Goal: Book appointment/travel/reservation

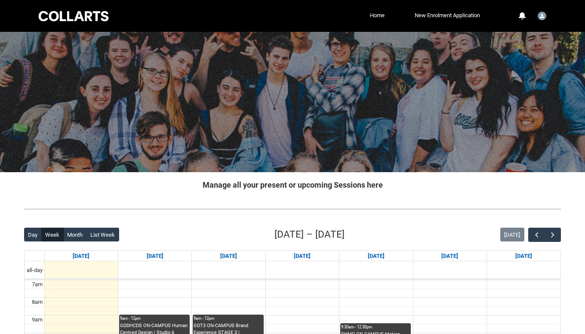
scroll to position [11, 0]
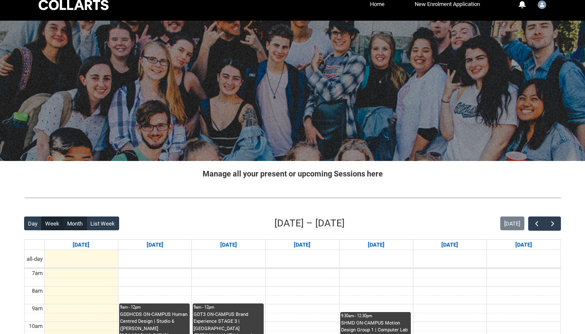
click at [77, 217] on button "Month" at bounding box center [75, 223] width 24 height 14
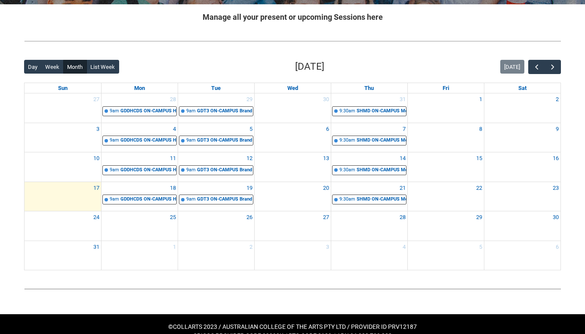
scroll to position [168, 0]
click at [551, 70] on span "button" at bounding box center [552, 67] width 9 height 9
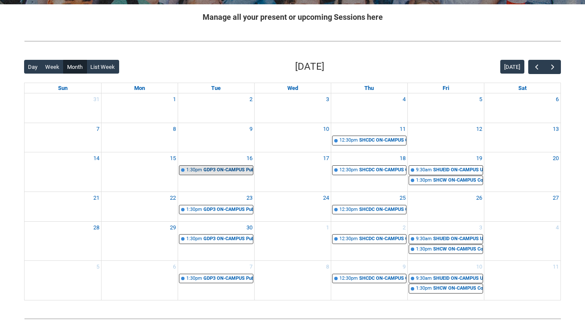
click at [218, 170] on div "GDP3 ON-CAMPUS Publication Design STAGE 3 | Studio 11 ([PERSON_NAME][GEOGRAPHIC…" at bounding box center [227, 169] width 49 height 7
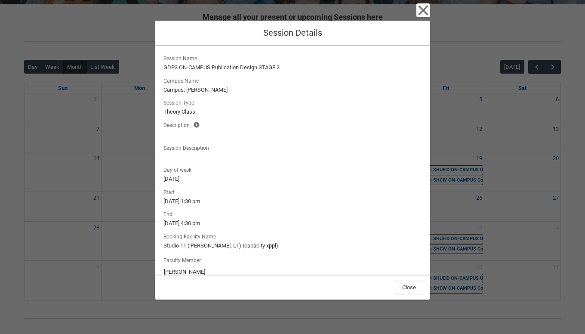
click at [427, 15] on icon "button" at bounding box center [423, 11] width 10 height 10
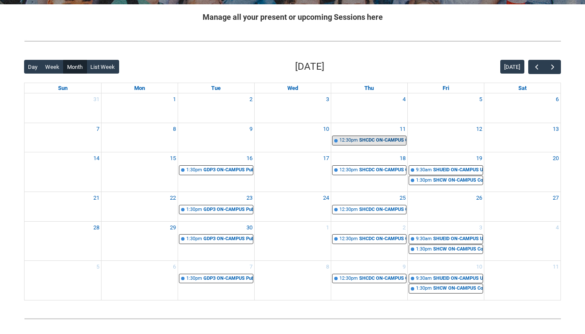
click at [366, 139] on div "SHCDC ON-CAMPUS Contemporary Art, Design & Cultural History | Studio 10 ([PERSO…" at bounding box center [382, 140] width 47 height 7
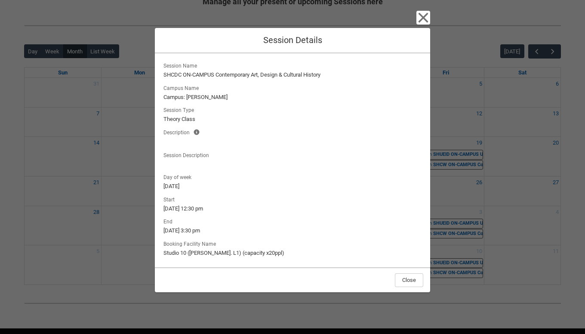
scroll to position [182, 0]
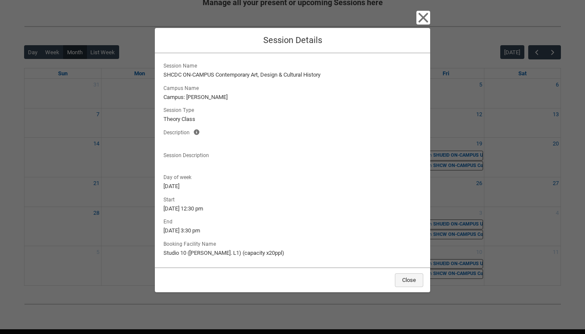
click at [410, 278] on button "Close" at bounding box center [409, 280] width 28 height 14
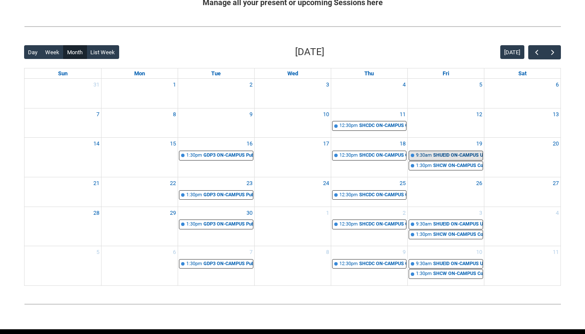
click at [436, 152] on div "SHUEID ON-CAMPUS User Experience & Interface Design | Studio 11 ([PERSON_NAME].…" at bounding box center [457, 155] width 49 height 7
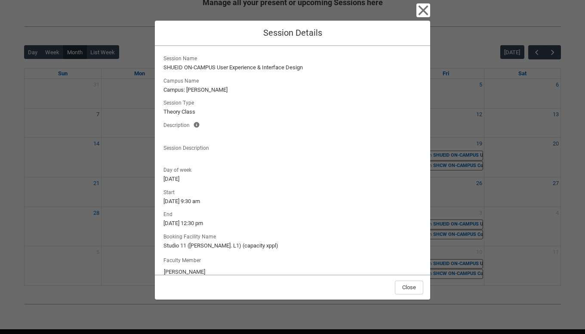
click at [423, 10] on icon "button" at bounding box center [423, 11] width 10 height 10
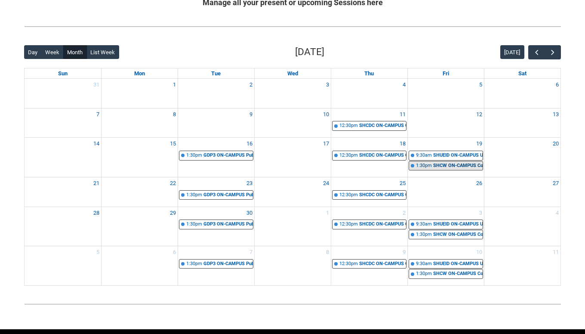
click at [439, 163] on div "SHCW ON-CAMPUS Copywriting | Studio 10 ([PERSON_NAME]. L1) (capacity x20ppl) | …" at bounding box center [457, 165] width 49 height 7
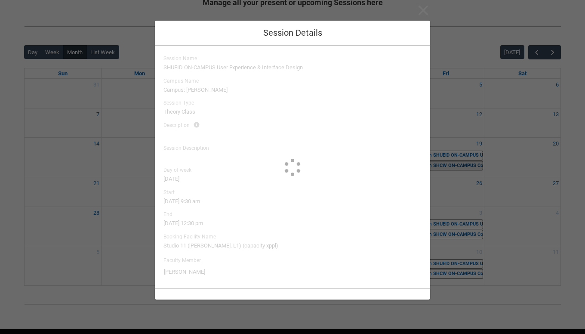
type input "[PERSON_NAME]"
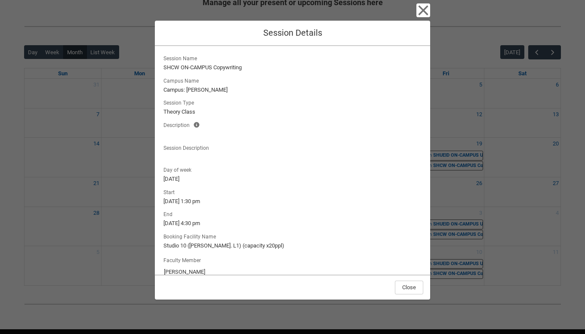
click at [420, 11] on icon "button" at bounding box center [423, 10] width 14 height 14
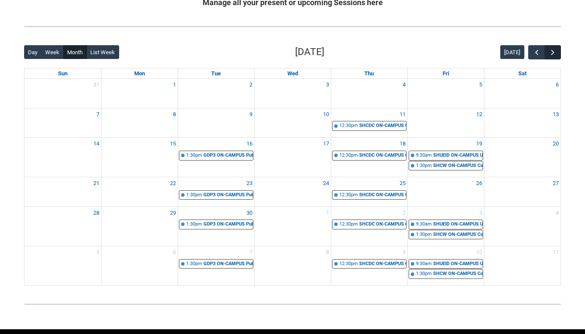
click at [554, 50] on span "button" at bounding box center [552, 52] width 9 height 9
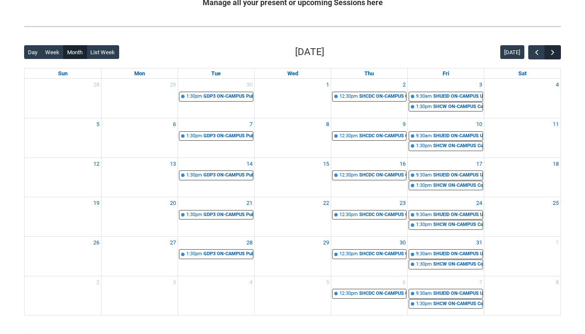
click at [554, 50] on span "button" at bounding box center [552, 52] width 9 height 9
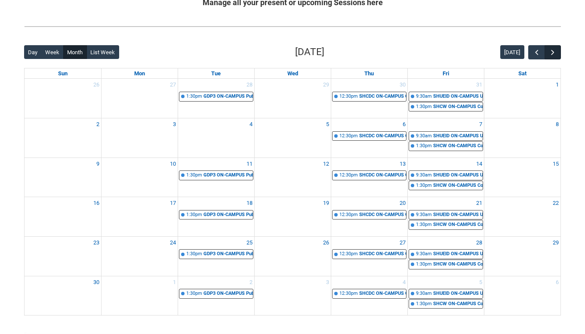
click at [554, 50] on span "button" at bounding box center [552, 52] width 9 height 9
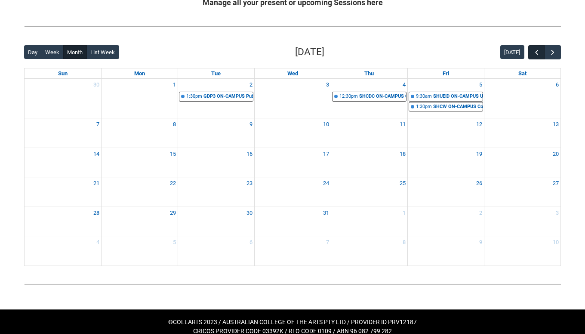
click at [539, 55] on span "button" at bounding box center [536, 52] width 9 height 9
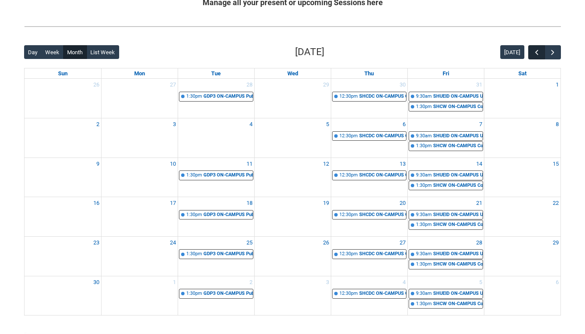
click at [539, 55] on span "button" at bounding box center [536, 52] width 9 height 9
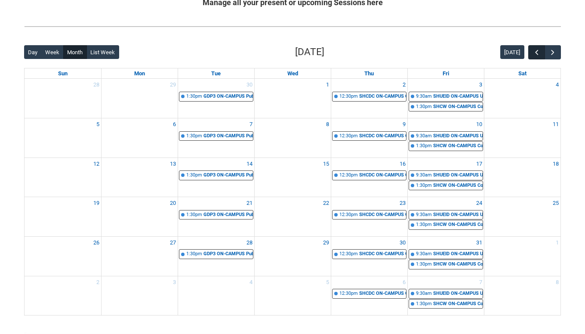
click at [539, 55] on span "button" at bounding box center [536, 52] width 9 height 9
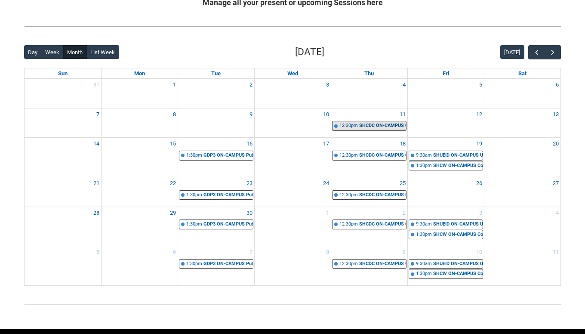
click at [357, 126] on div "12:30pm" at bounding box center [348, 125] width 18 height 7
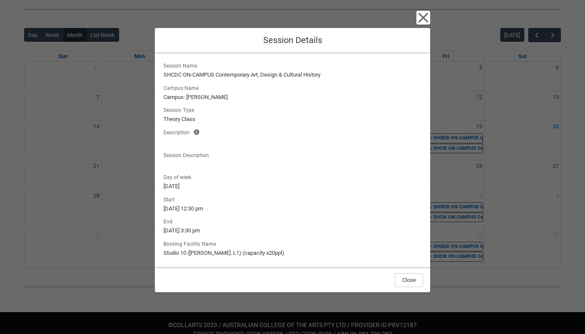
scroll to position [199, 0]
click at [402, 277] on button "Close" at bounding box center [409, 280] width 28 height 14
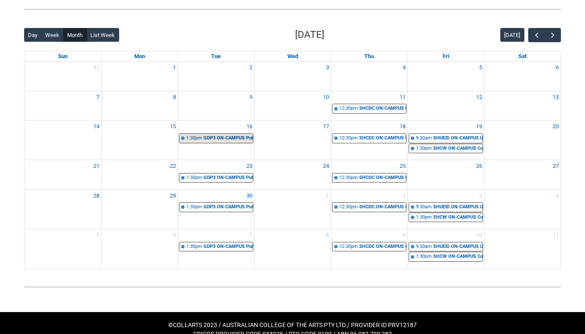
click at [206, 136] on div "GDP3 ON-CAMPUS Publication Design STAGE 3 | Studio 11 ([PERSON_NAME][GEOGRAPHIC…" at bounding box center [227, 138] width 49 height 7
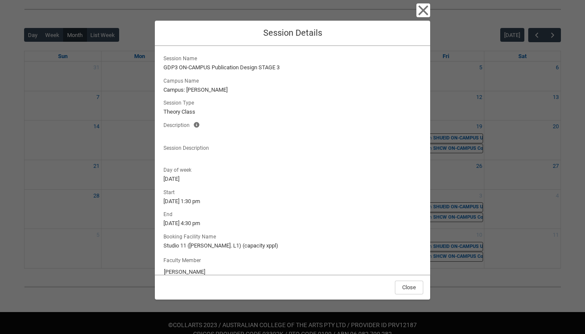
click at [423, 14] on icon "button" at bounding box center [423, 10] width 14 height 14
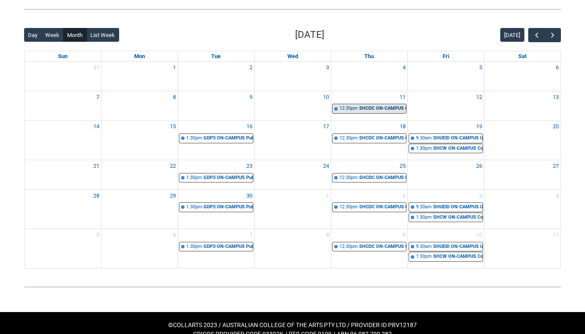
click at [347, 112] on link "12:30pm SHCDC ON-CAMPUS Contemporary Art, Design & Cultural History | Studio 10…" at bounding box center [369, 109] width 74 height 10
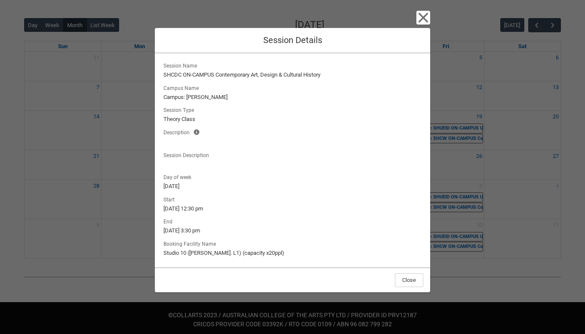
scroll to position [209, 0]
click at [407, 285] on button "Close" at bounding box center [409, 280] width 28 height 14
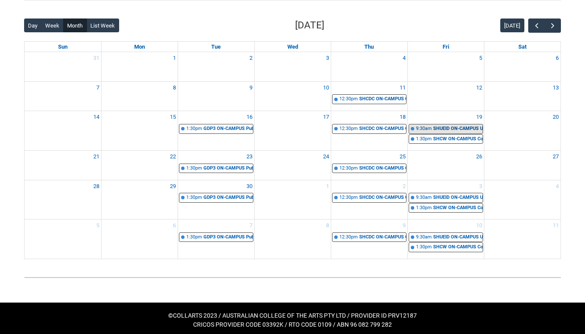
click at [462, 125] on div "SHUEID ON-CAMPUS User Experience & Interface Design | Studio 11 ([PERSON_NAME].…" at bounding box center [457, 128] width 49 height 7
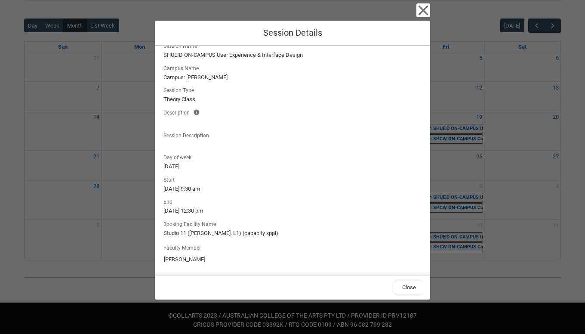
scroll to position [12, 0]
click at [417, 19] on div "Close Session Details Session Name SHUEID ON-CAMPUS User Experience & Interface…" at bounding box center [292, 167] width 275 height 334
click at [424, 9] on icon "button" at bounding box center [423, 11] width 10 height 10
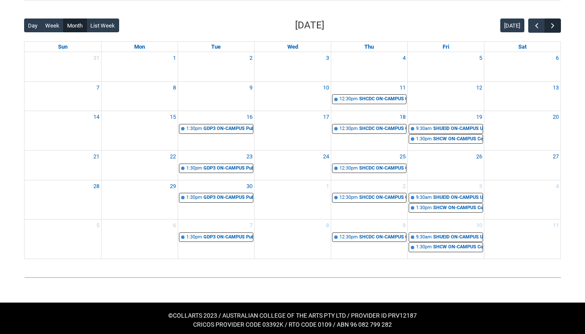
click at [548, 25] on button "button" at bounding box center [552, 25] width 16 height 14
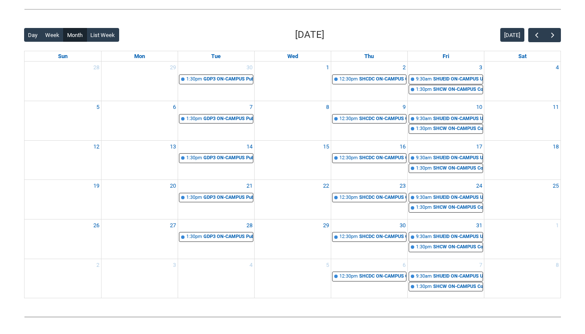
click at [548, 25] on div "Back Loading... This page should update in a few seconds... Day Week Month List…" at bounding box center [292, 163] width 550 height 284
click at [456, 80] on div "SHUEID ON-CAMPUS User Experience & Interface Design | Studio 11 ([PERSON_NAME].…" at bounding box center [457, 79] width 49 height 7
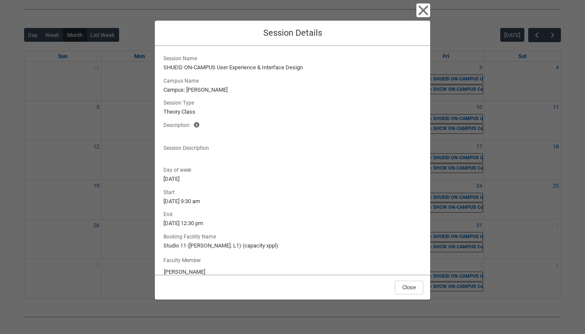
click at [419, 12] on icon "button" at bounding box center [423, 10] width 14 height 14
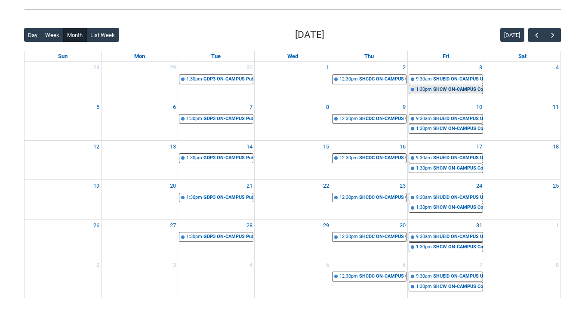
click at [428, 91] on div "1:30pm" at bounding box center [424, 89] width 16 height 7
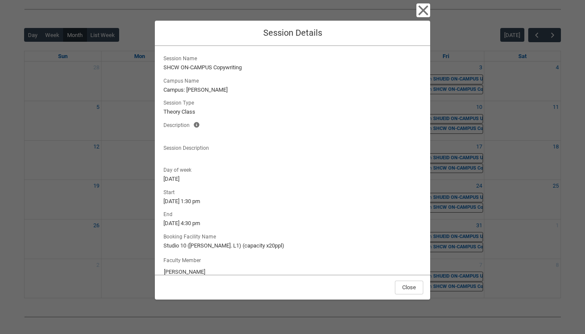
click at [421, 10] on icon "button" at bounding box center [423, 10] width 14 height 14
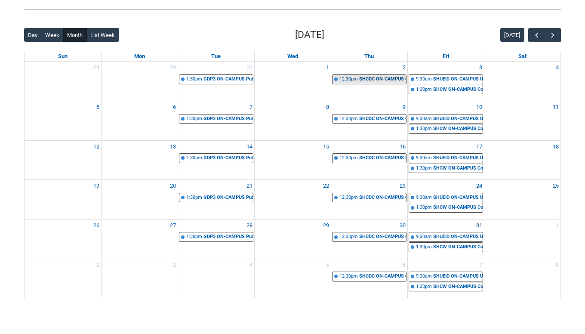
click at [375, 80] on div "SHCDC ON-CAMPUS Contemporary Art, Design & Cultural History | Studio 10 ([PERSO…" at bounding box center [382, 79] width 47 height 7
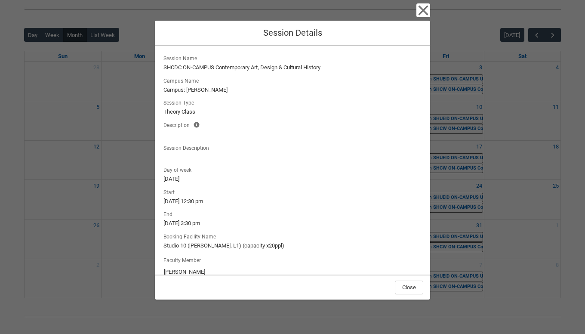
click at [421, 9] on icon "button" at bounding box center [423, 11] width 10 height 10
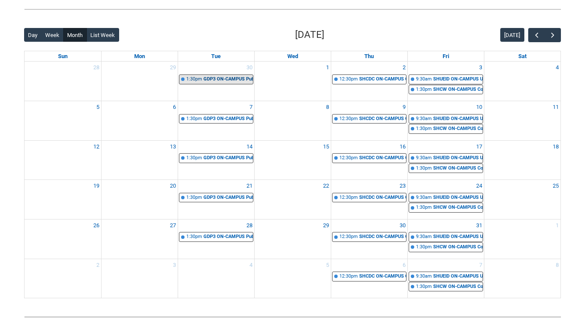
click at [221, 80] on div "GDP3 ON-CAMPUS Publication Design STAGE 3 | Studio 11 ([PERSON_NAME][GEOGRAPHIC…" at bounding box center [227, 79] width 49 height 7
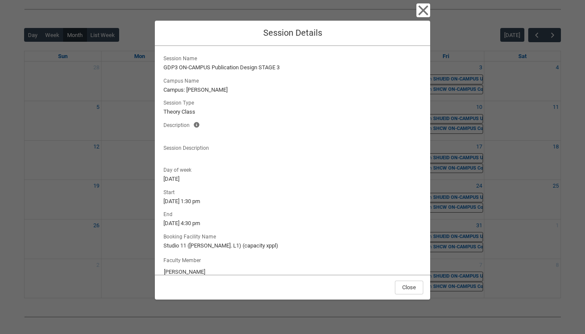
click at [423, 10] on icon "button" at bounding box center [423, 11] width 10 height 10
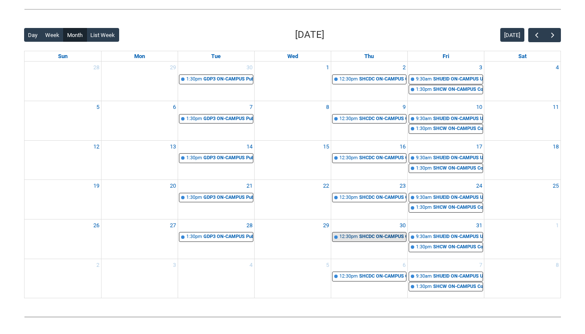
click at [356, 235] on div "12:30pm" at bounding box center [348, 236] width 18 height 7
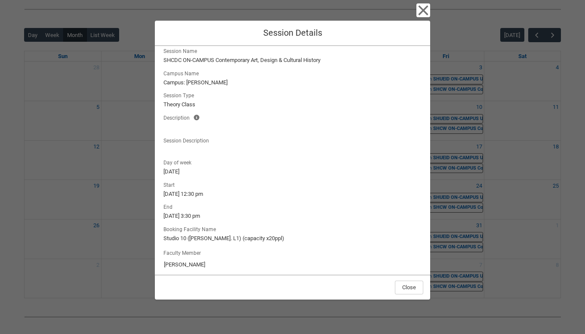
scroll to position [6, 0]
click at [408, 287] on button "Close" at bounding box center [409, 287] width 28 height 14
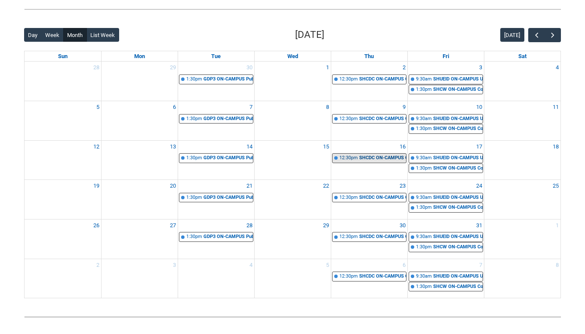
click at [386, 154] on div "SHCDC ON-CAMPUS Contemporary Art, Design & Cultural History | Studio 10 ([PERSO…" at bounding box center [382, 157] width 47 height 7
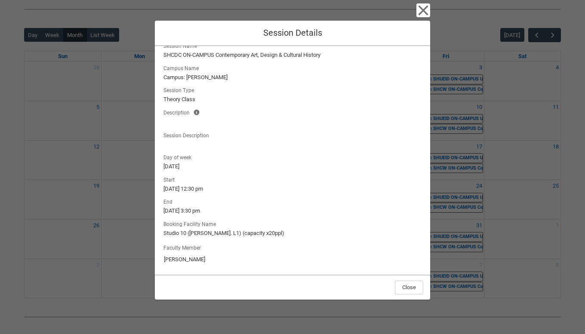
scroll to position [12, 0]
click at [415, 287] on button "Close" at bounding box center [409, 287] width 28 height 14
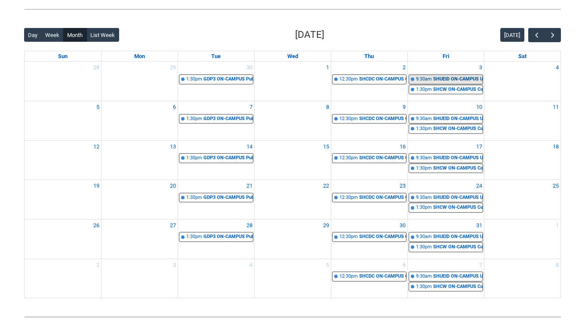
click at [440, 77] on div "SHUEID ON-CAMPUS User Experience & Interface Design | Studio 11 ([PERSON_NAME].…" at bounding box center [457, 79] width 49 height 7
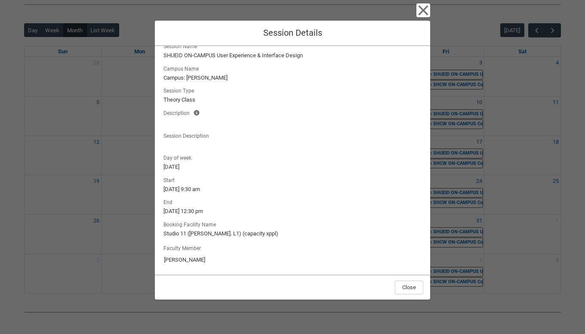
click at [421, 13] on icon "button" at bounding box center [423, 10] width 14 height 14
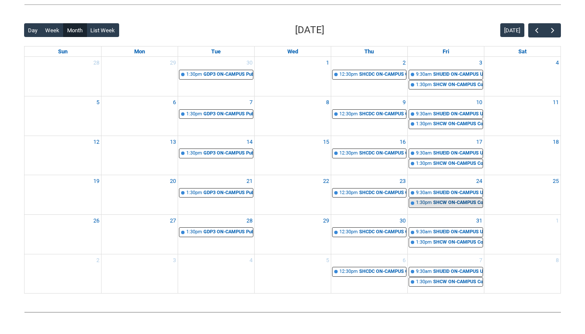
click at [426, 201] on div "1:30pm" at bounding box center [424, 202] width 16 height 7
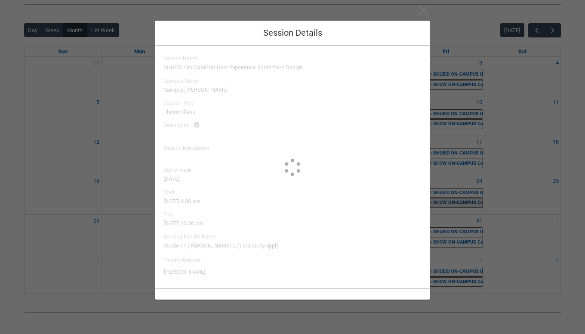
scroll to position [0, 0]
type input "[PERSON_NAME]"
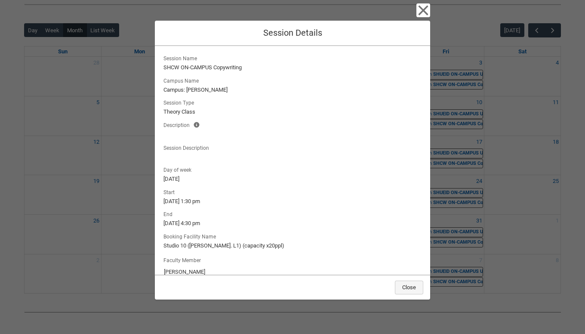
click at [408, 288] on button "Close" at bounding box center [409, 287] width 28 height 14
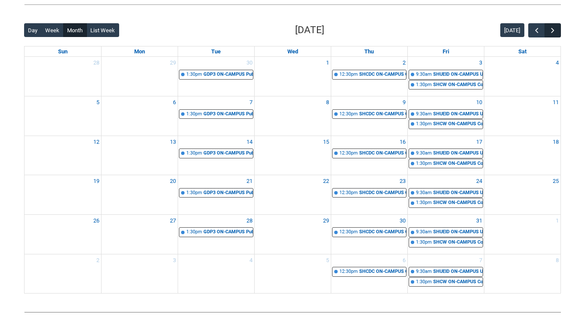
click at [547, 31] on button "button" at bounding box center [552, 30] width 16 height 14
click at [547, 32] on button "button" at bounding box center [552, 30] width 16 height 14
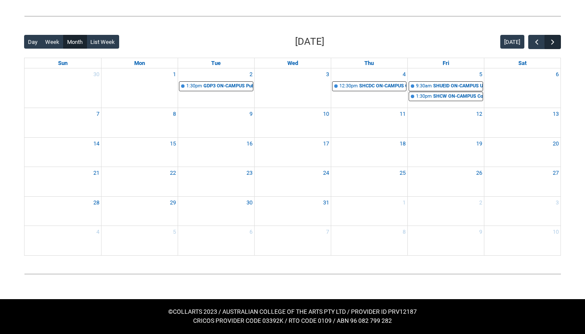
click at [550, 35] on button "button" at bounding box center [552, 42] width 16 height 14
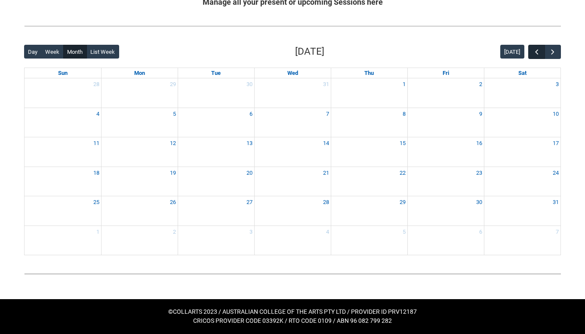
click at [535, 48] on span "button" at bounding box center [536, 52] width 9 height 9
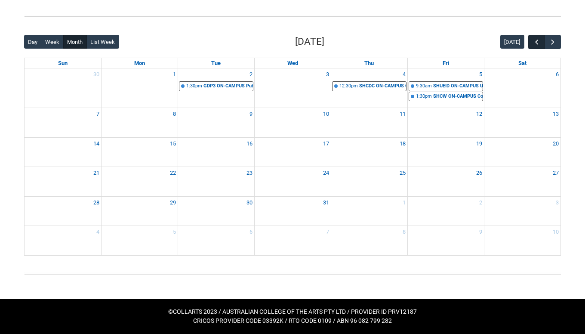
click at [535, 38] on span "button" at bounding box center [536, 42] width 9 height 9
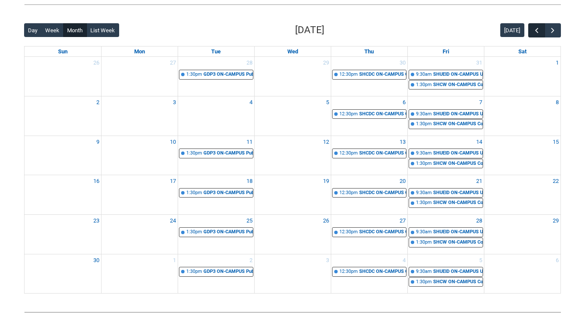
click at [535, 32] on span "button" at bounding box center [536, 30] width 9 height 9
